Goal: Task Accomplishment & Management: Use online tool/utility

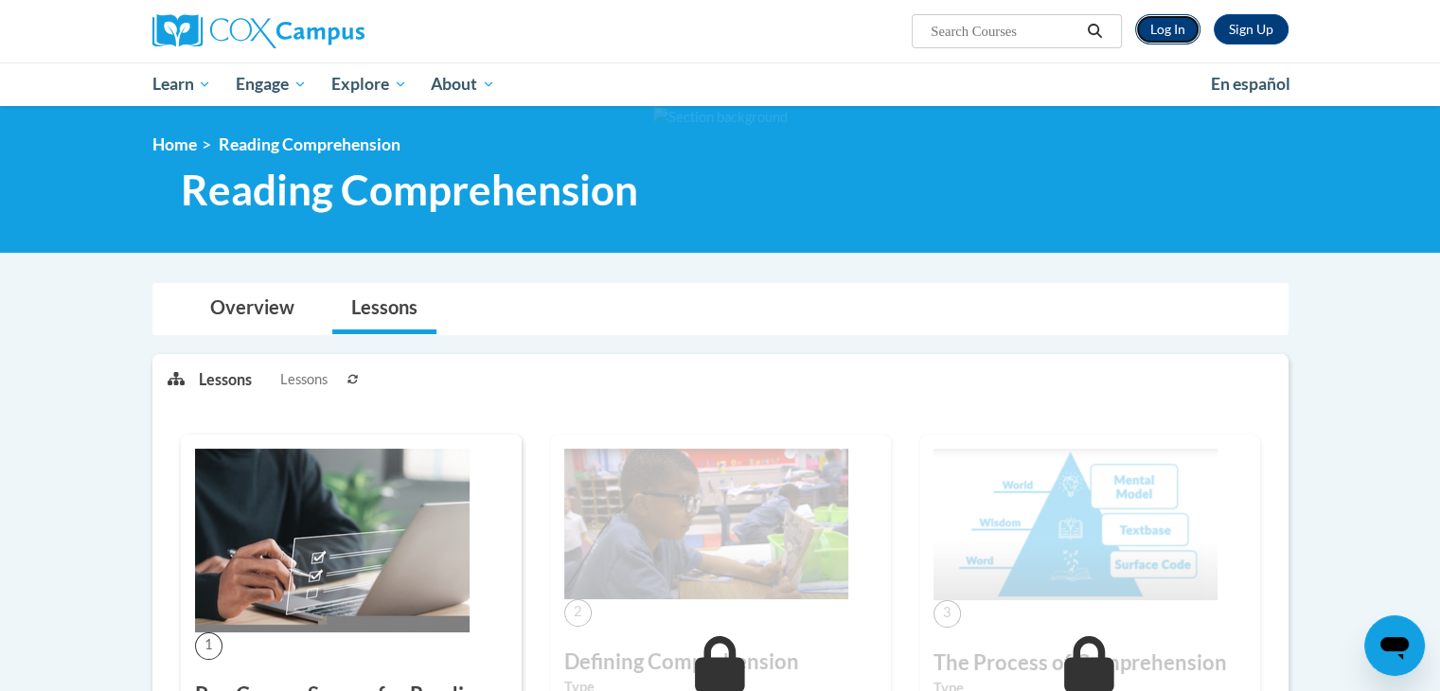
click at [1191, 32] on link "Log In" at bounding box center [1167, 29] width 65 height 30
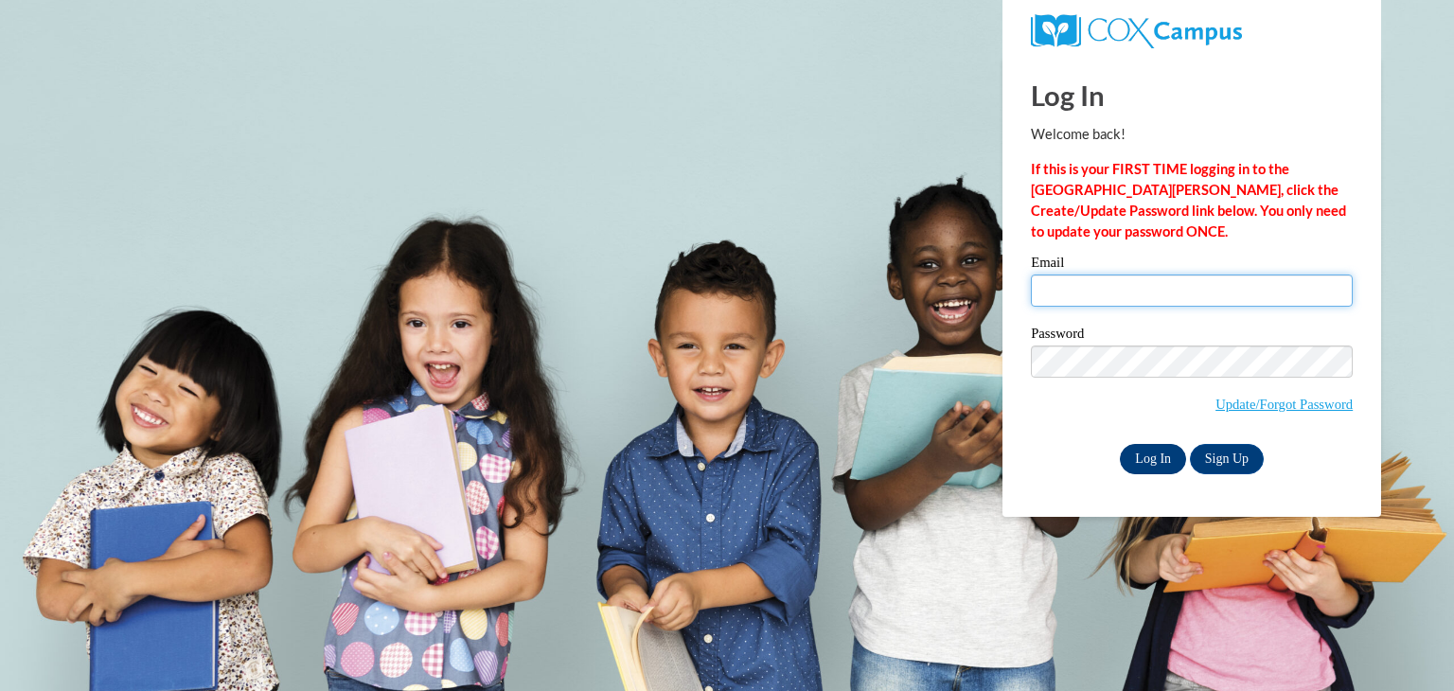
type input "mmarquis@seymour.k12.wi.us"
click at [1171, 448] on input "Log In" at bounding box center [1153, 459] width 66 height 30
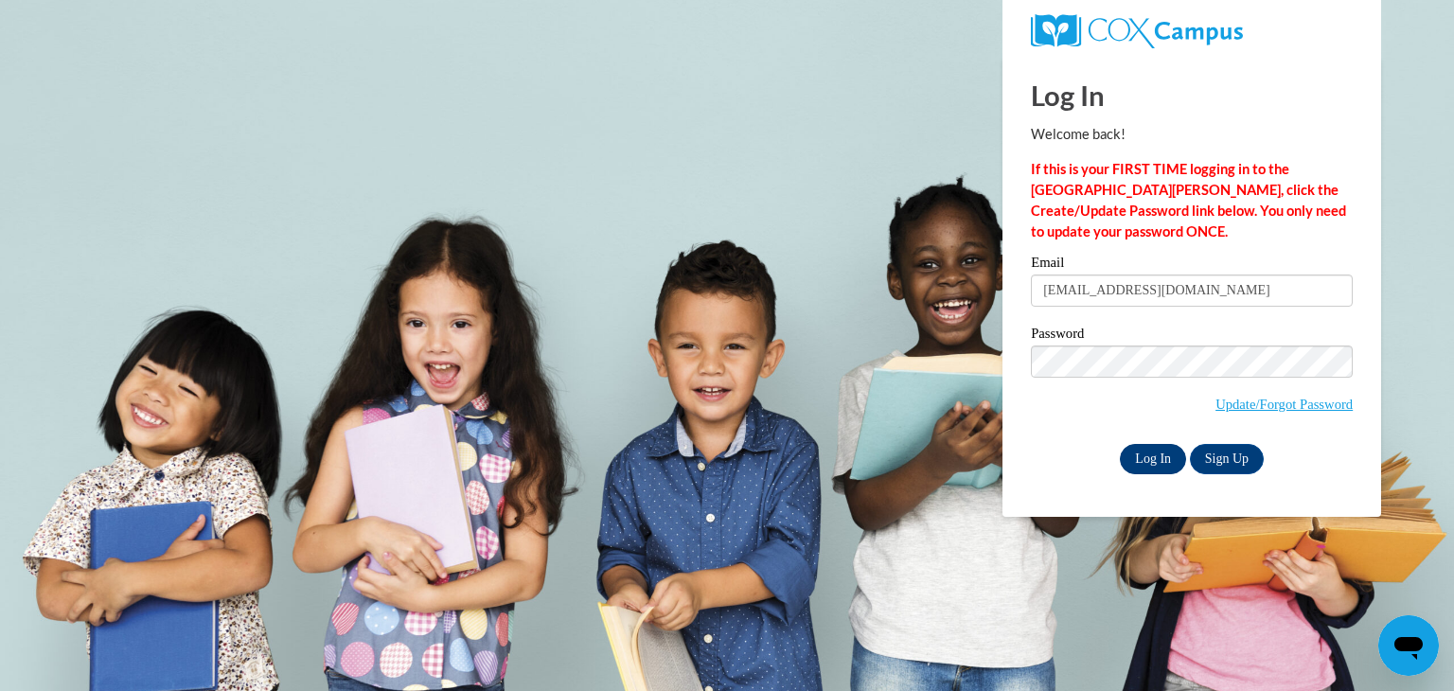
click at [1151, 460] on input "Log In" at bounding box center [1153, 459] width 66 height 30
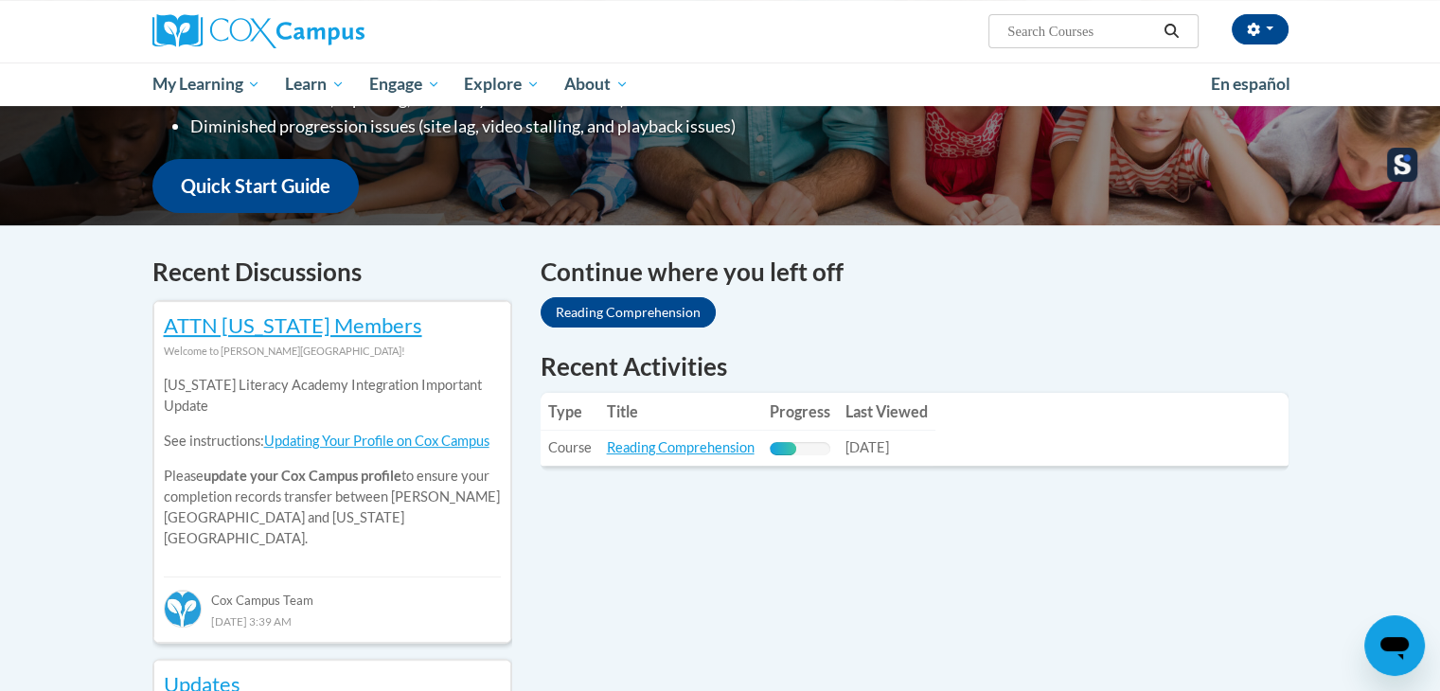
scroll to position [663, 0]
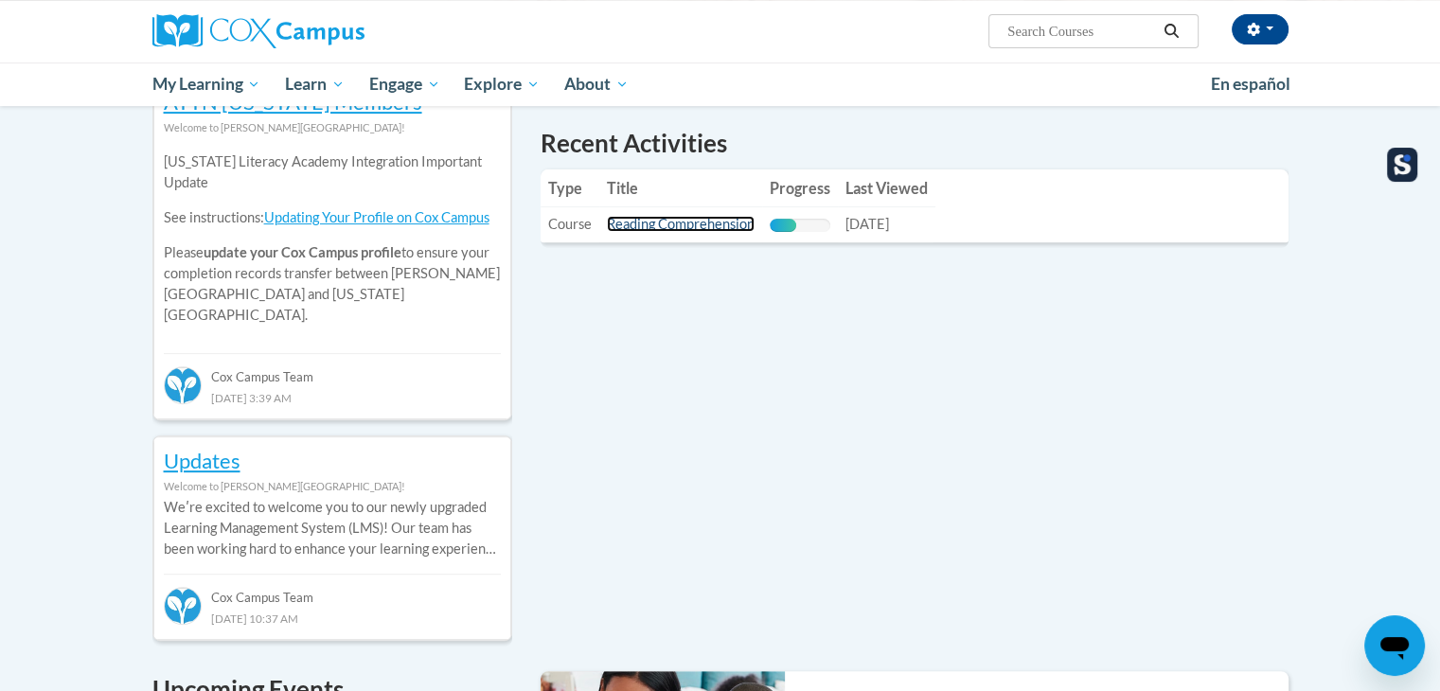
click at [672, 227] on link "Reading Comprehension" at bounding box center [681, 224] width 148 height 16
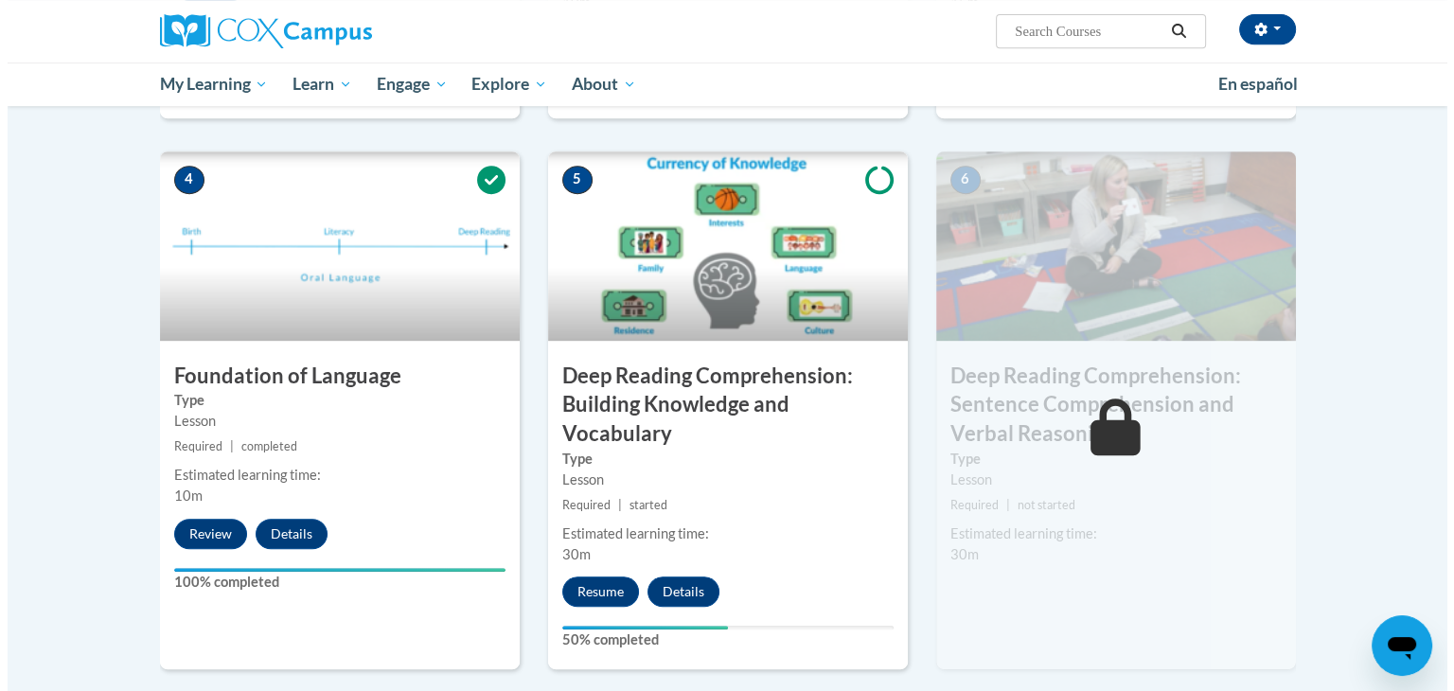
scroll to position [947, 0]
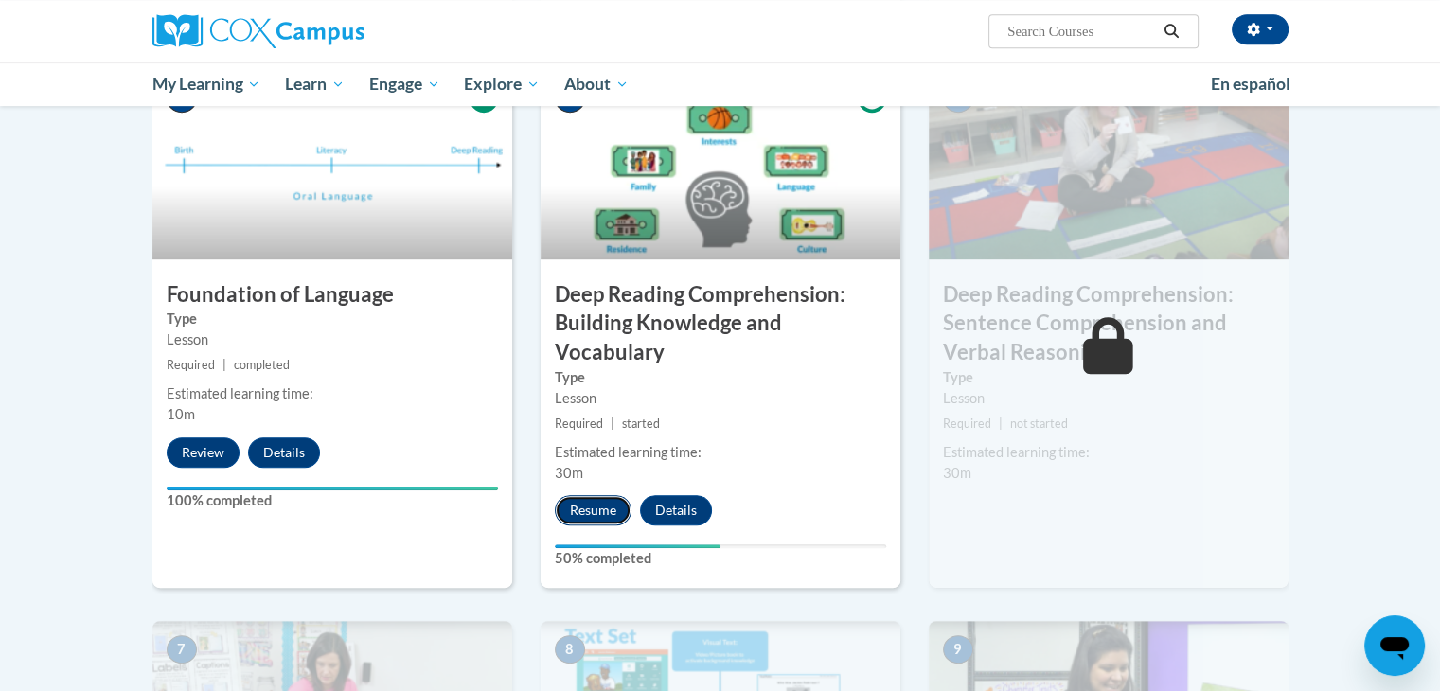
click at [589, 508] on button "Resume" at bounding box center [593, 510] width 77 height 30
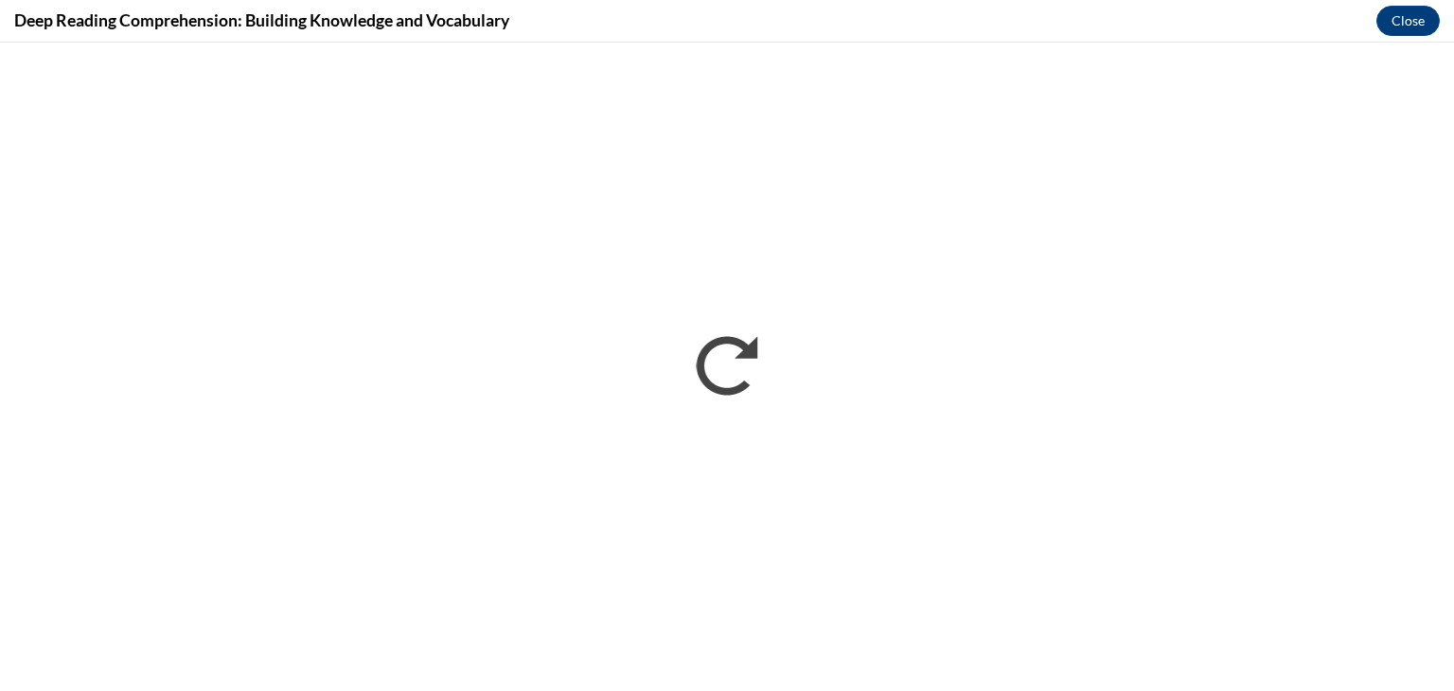
scroll to position [0, 0]
